Goal: Book appointment/travel/reservation

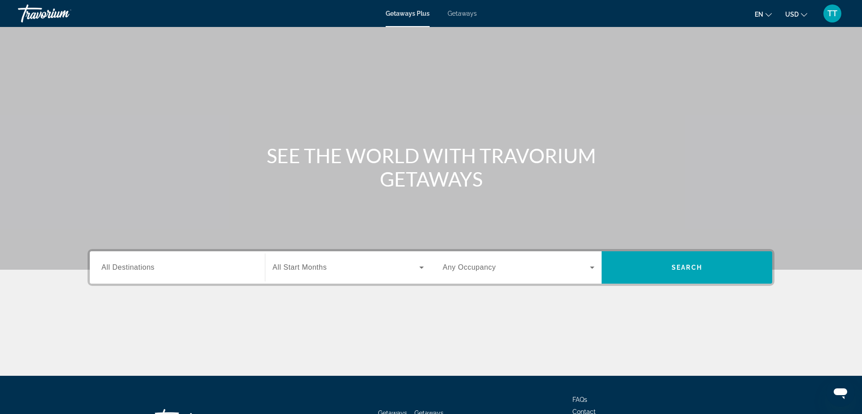
click at [115, 271] on span "All Destinations" at bounding box center [128, 267] width 53 height 8
click at [115, 271] on input "Destination All Destinations" at bounding box center [178, 267] width 152 height 11
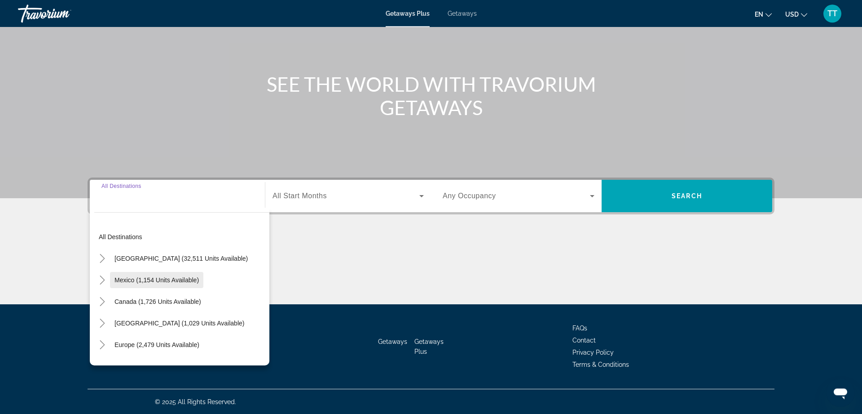
scroll to position [72, 0]
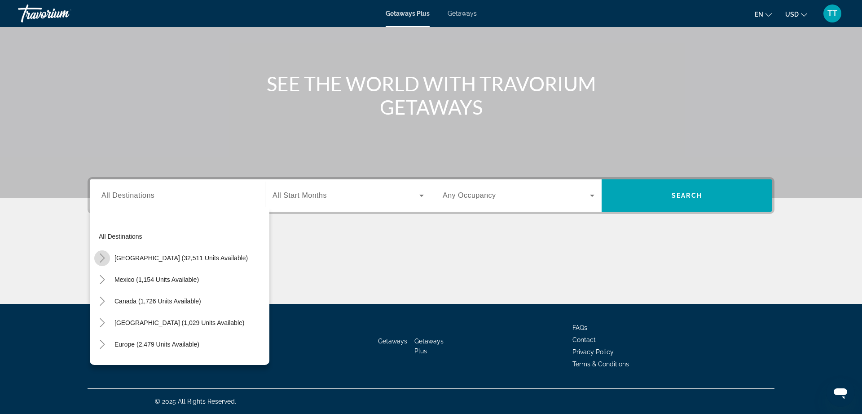
click at [106, 261] on icon "Toggle United States (32,511 units available)" at bounding box center [102, 257] width 9 height 9
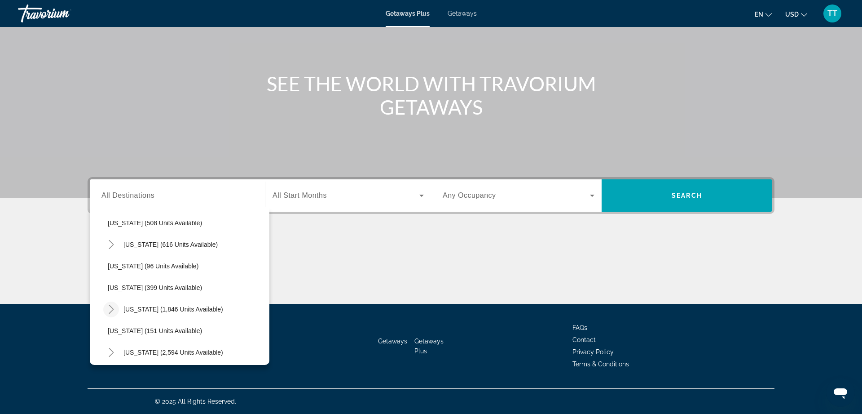
scroll to position [461, 0]
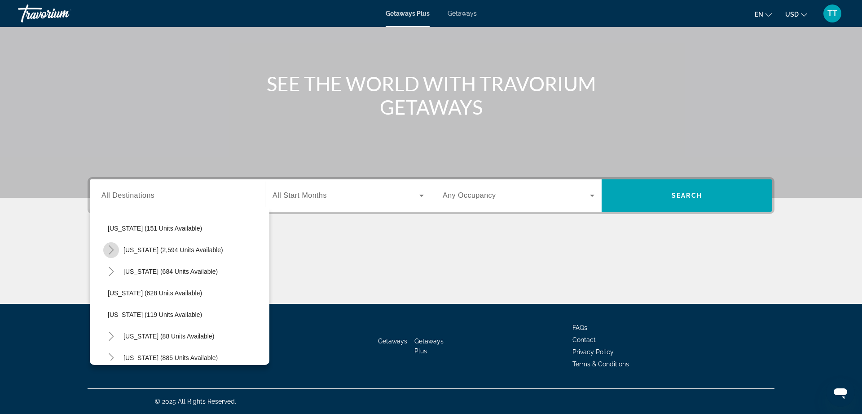
click at [109, 254] on mat-icon "Toggle Nevada (2,594 units available)" at bounding box center [111, 250] width 16 height 16
click at [122, 265] on span "Search widget" at bounding box center [190, 272] width 157 height 22
type input "**********"
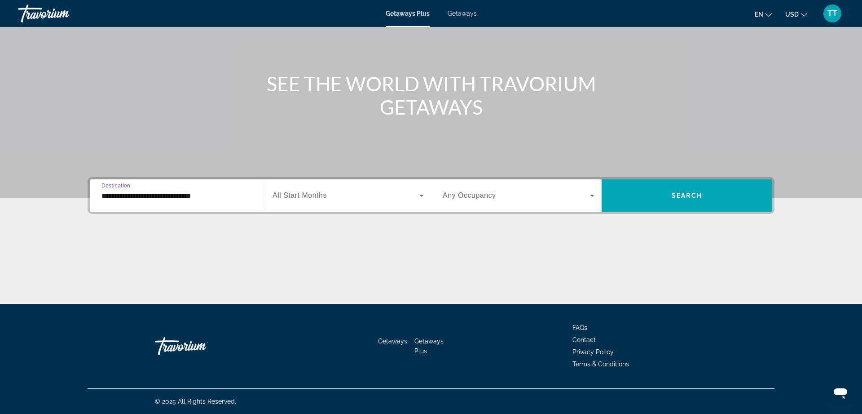
click at [316, 200] on span "Search widget" at bounding box center [346, 195] width 147 height 11
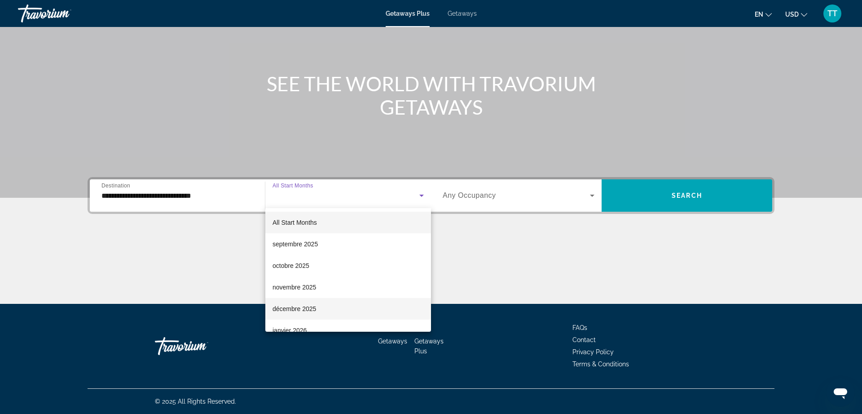
scroll to position [178, 0]
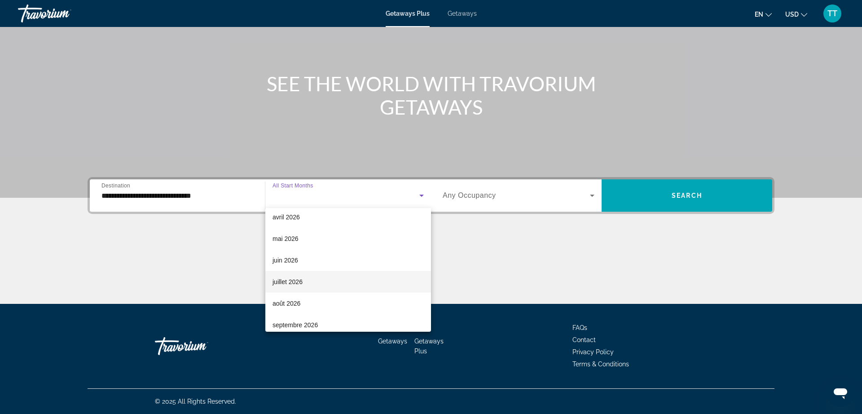
click at [301, 288] on mat-option "juillet 2026" at bounding box center [348, 282] width 166 height 22
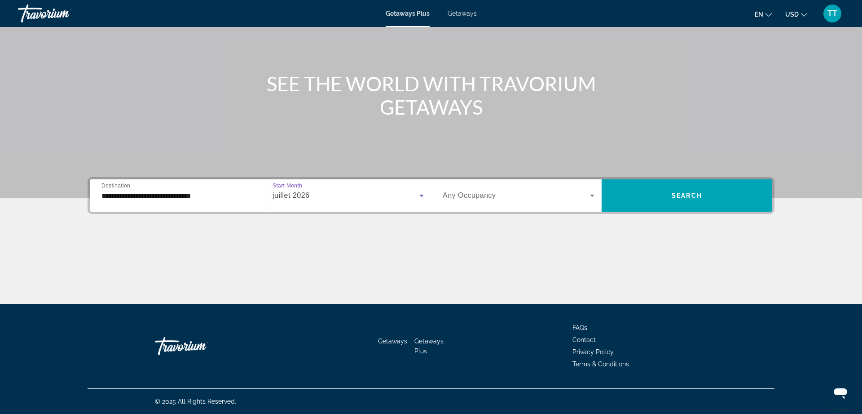
click at [308, 189] on div "juillet 2026" at bounding box center [348, 195] width 151 height 25
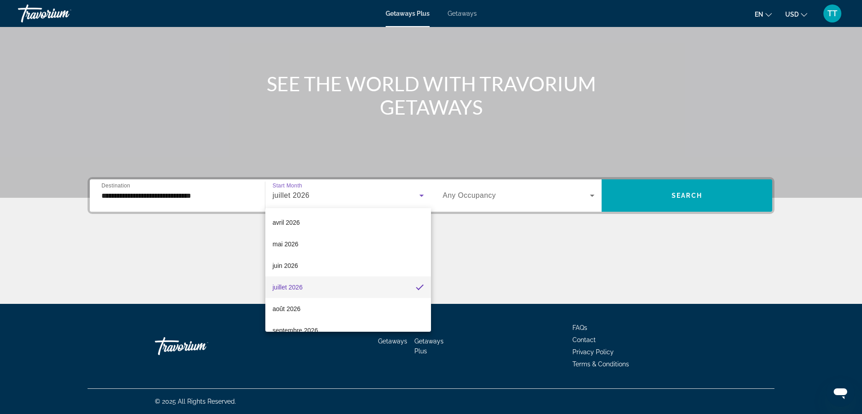
scroll to position [186, 0]
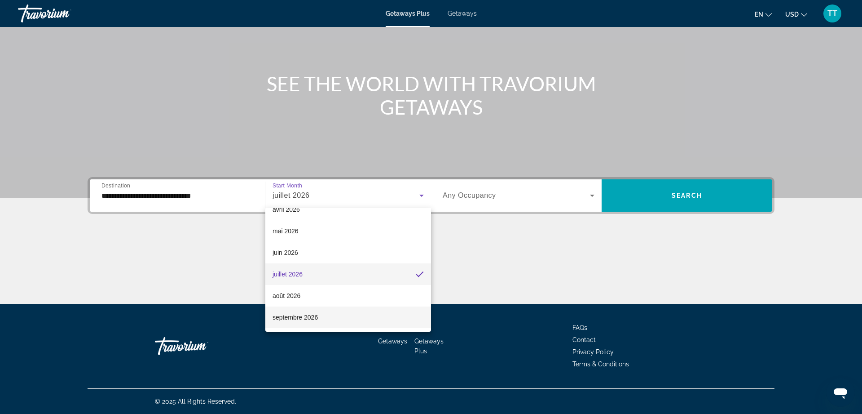
click at [314, 310] on mat-option "septembre 2026" at bounding box center [348, 317] width 166 height 22
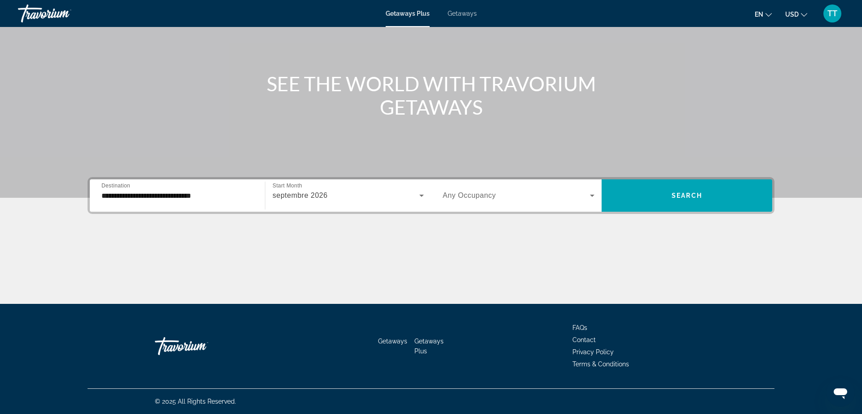
click at [486, 184] on div "Search widget" at bounding box center [519, 195] width 152 height 25
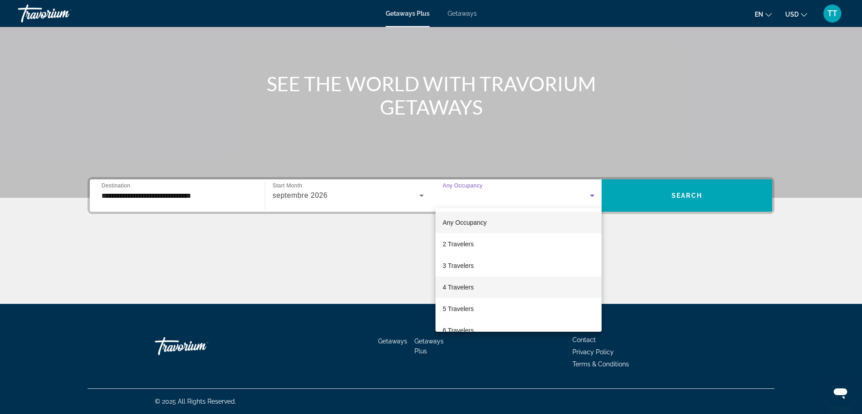
click at [536, 277] on mat-option "4 Travelers" at bounding box center [519, 287] width 166 height 22
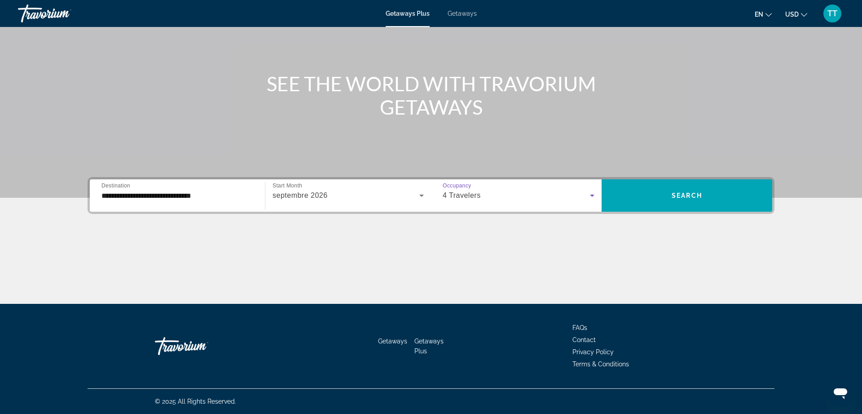
click at [528, 203] on div "4 Travelers" at bounding box center [519, 195] width 152 height 25
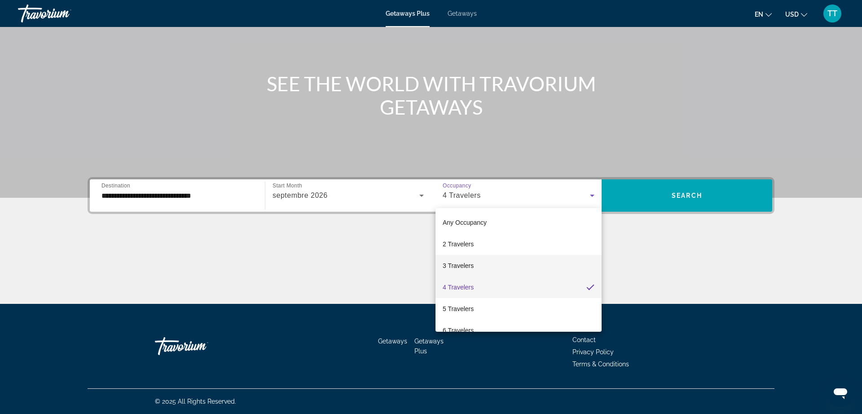
click at [520, 266] on mat-option "3 Travelers" at bounding box center [519, 266] width 166 height 22
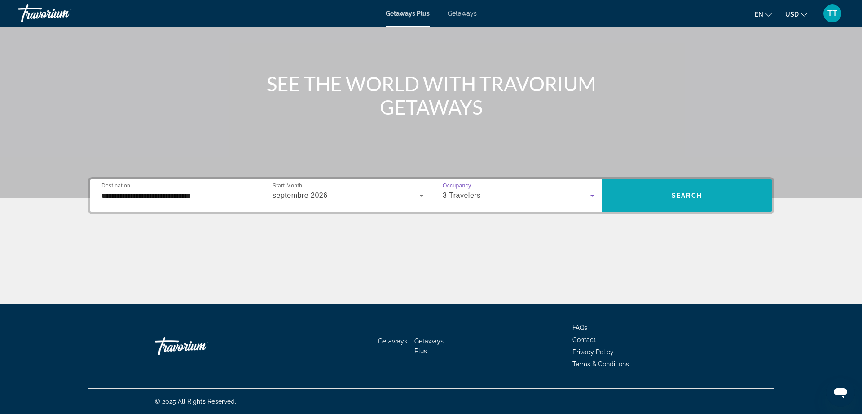
click at [659, 208] on span "Search widget" at bounding box center [687, 195] width 171 height 32
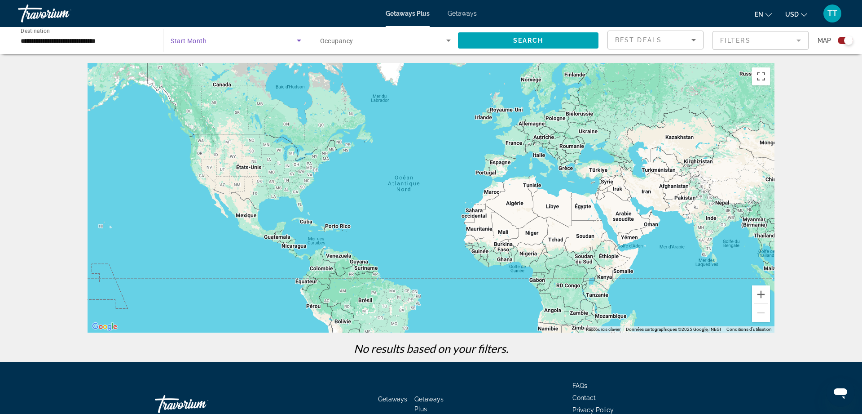
click at [272, 36] on span "Search widget" at bounding box center [234, 40] width 126 height 11
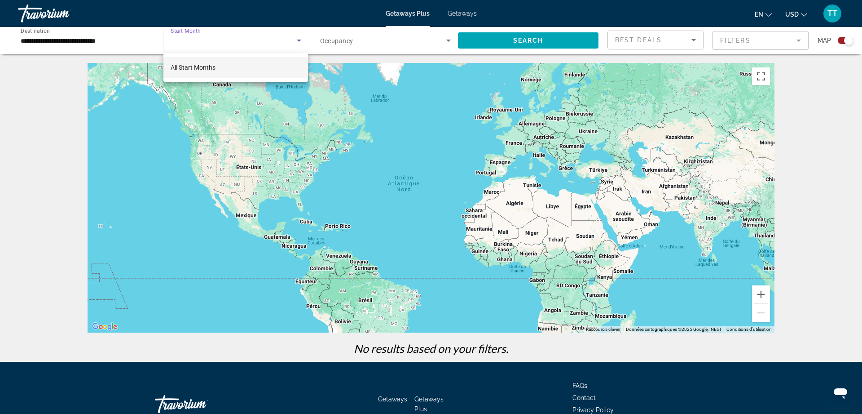
click at [493, 44] on div at bounding box center [431, 207] width 862 height 414
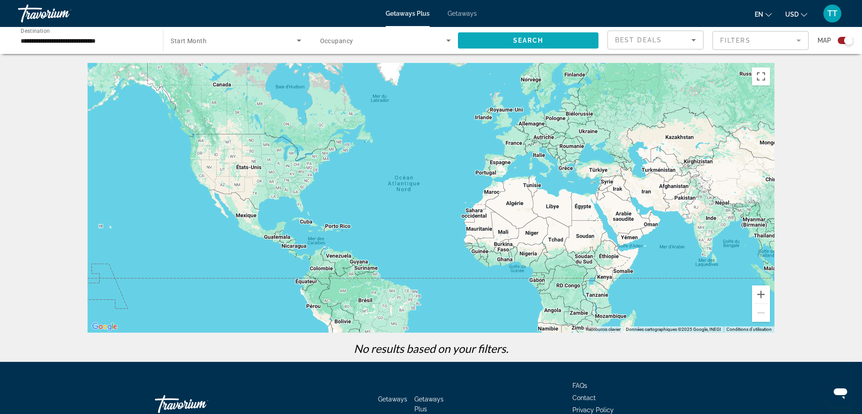
click at [483, 41] on span "Search widget" at bounding box center [528, 41] width 141 height 22
click at [494, 43] on span "Search widget" at bounding box center [528, 41] width 141 height 22
click at [204, 39] on span "Start Month" at bounding box center [189, 40] width 36 height 7
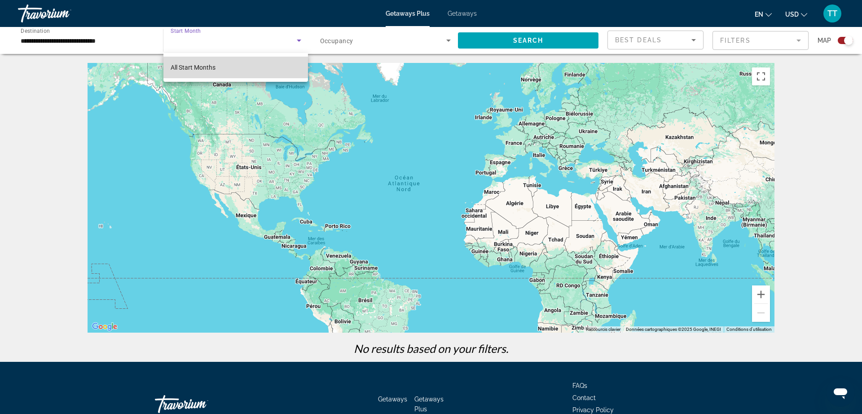
click at [216, 63] on span "All Start Months" at bounding box center [193, 67] width 45 height 11
